Goal: Transaction & Acquisition: Purchase product/service

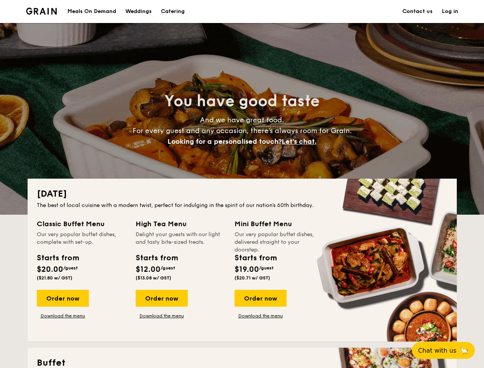
click at [242, 184] on div "[DATE] The best of local cuisine with a modern twist, perfect for indulging in …" at bounding box center [242, 260] width 429 height 163
click at [450, 11] on link "Log in" at bounding box center [450, 11] width 16 height 23
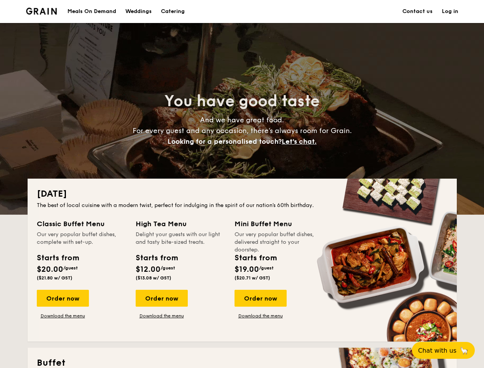
click at [301, 141] on span "Let's chat." at bounding box center [299, 141] width 35 height 8
click at [62, 298] on div "Order now" at bounding box center [63, 298] width 52 height 17
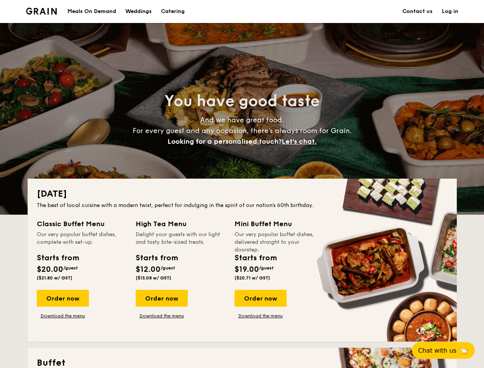
click at [161, 298] on div "Order now" at bounding box center [162, 298] width 52 height 17
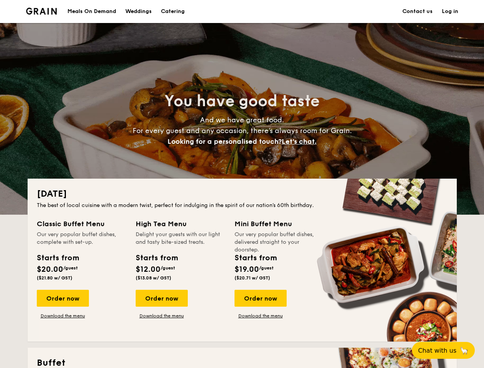
click at [260, 298] on div "Order now" at bounding box center [260, 298] width 52 height 17
click at [447, 350] on span "Chat with us" at bounding box center [437, 350] width 38 height 7
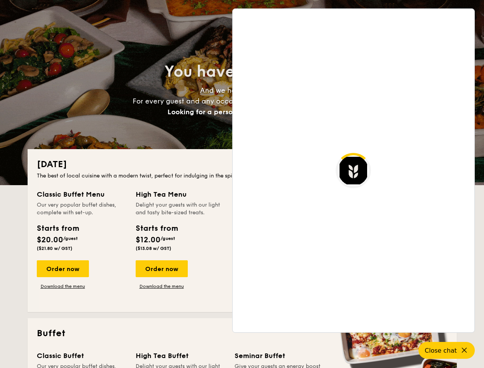
scroll to position [1484, 0]
